Goal: Check status

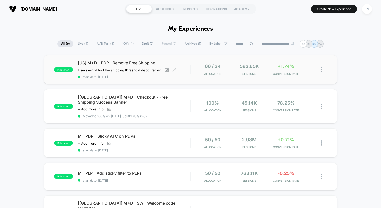
click at [125, 62] on span "[US] M+D - PDP - Remove Free Shipping" at bounding box center [134, 62] width 113 height 5
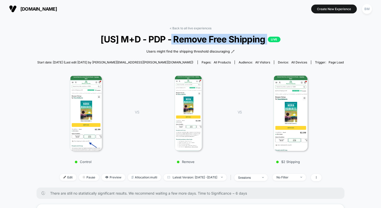
drag, startPoint x: 172, startPoint y: 40, endPoint x: 213, endPoint y: 45, distance: 41.7
click at [213, 45] on div "< Back to all live experiences [US] M+D - PDP - Remove Free Shipping LIVE Users…" at bounding box center [190, 106] width 307 height 161
click at [213, 45] on div "Users might find the shipping threshold discouraging Click to view images Click…" at bounding box center [191, 50] width 184 height 13
